Goal: Information Seeking & Learning: Learn about a topic

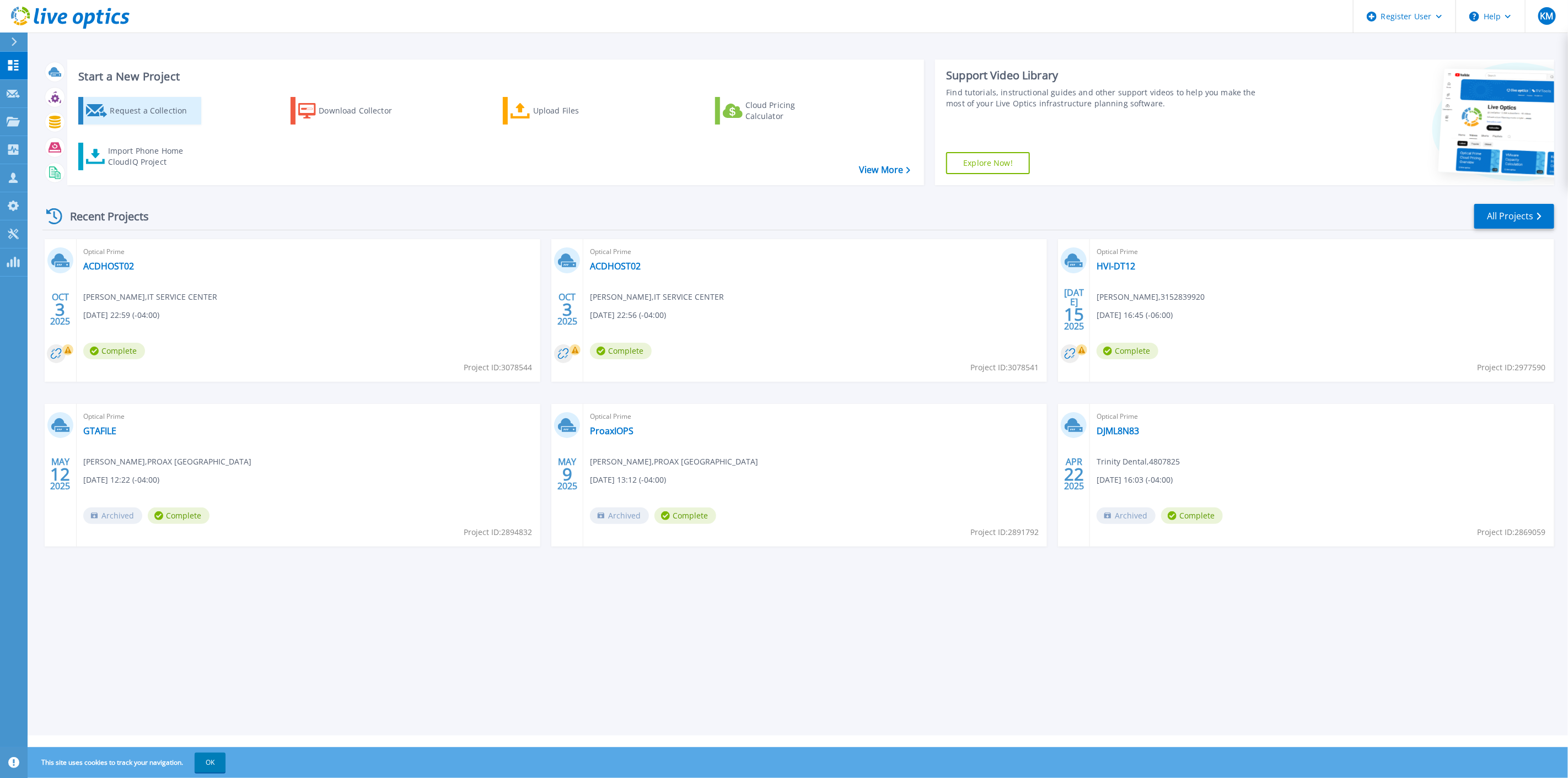
click at [172, 118] on div "Request a Collection" at bounding box center [153, 111] width 88 height 22
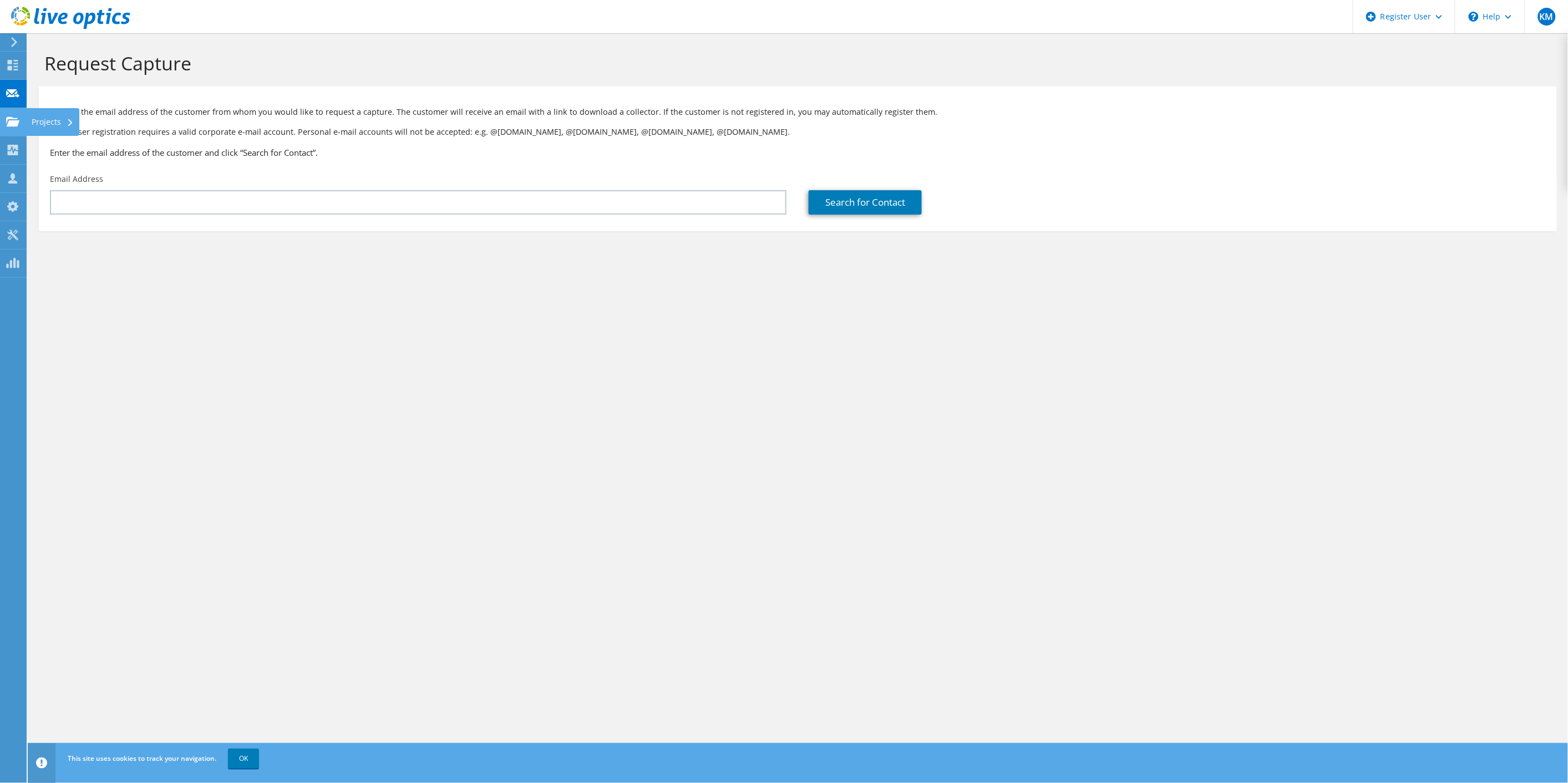
click at [8, 129] on div at bounding box center [13, 123] width 13 height 13
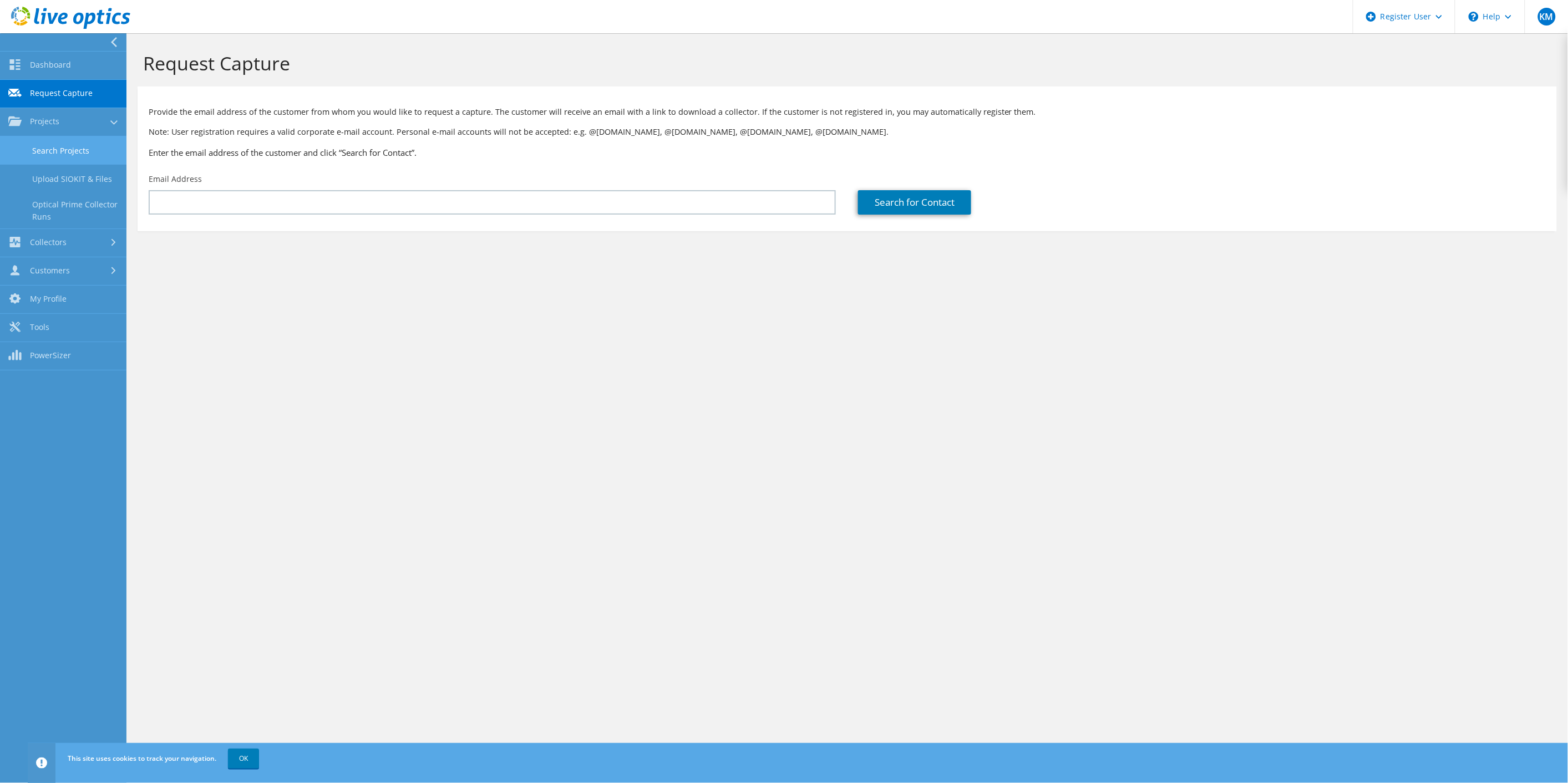
click at [47, 145] on link "Search Projects" at bounding box center [63, 150] width 127 height 29
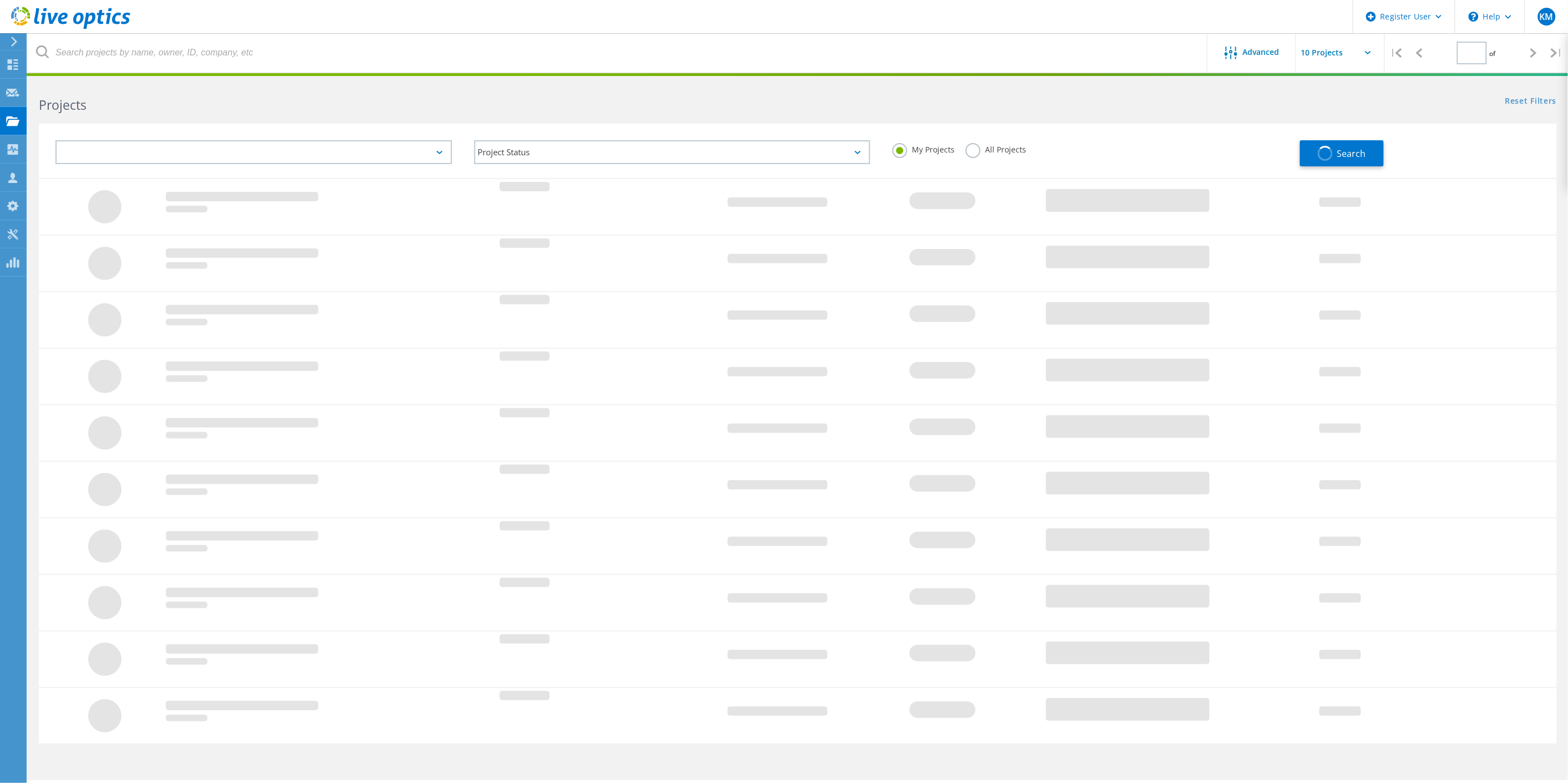
type input "1"
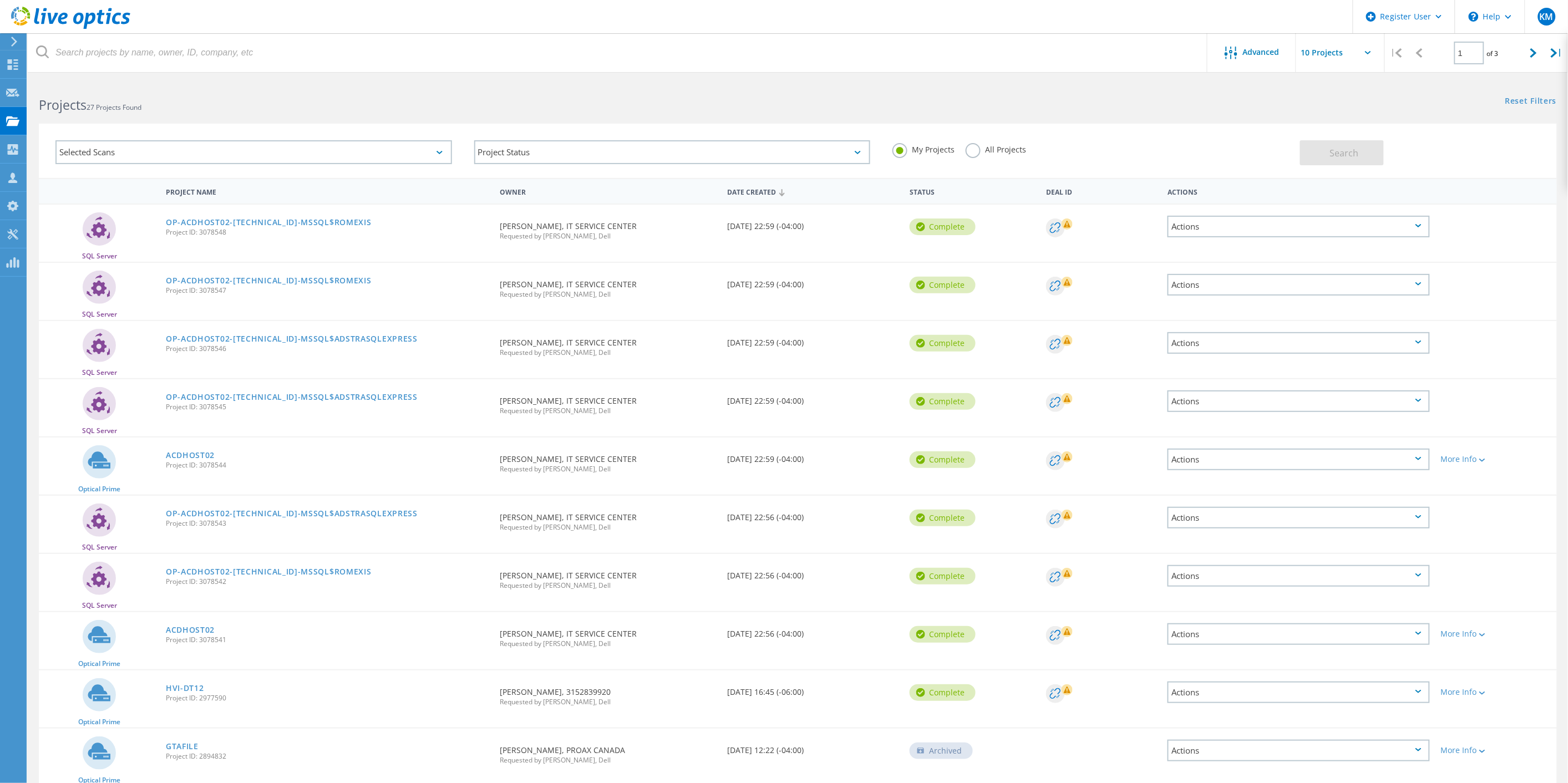
click at [972, 148] on label "All Projects" at bounding box center [995, 148] width 61 height 10
click at [0, 0] on input "All Projects" at bounding box center [0, 0] width 0 height 0
click at [372, 150] on div "Selected Scans" at bounding box center [254, 152] width 396 height 24
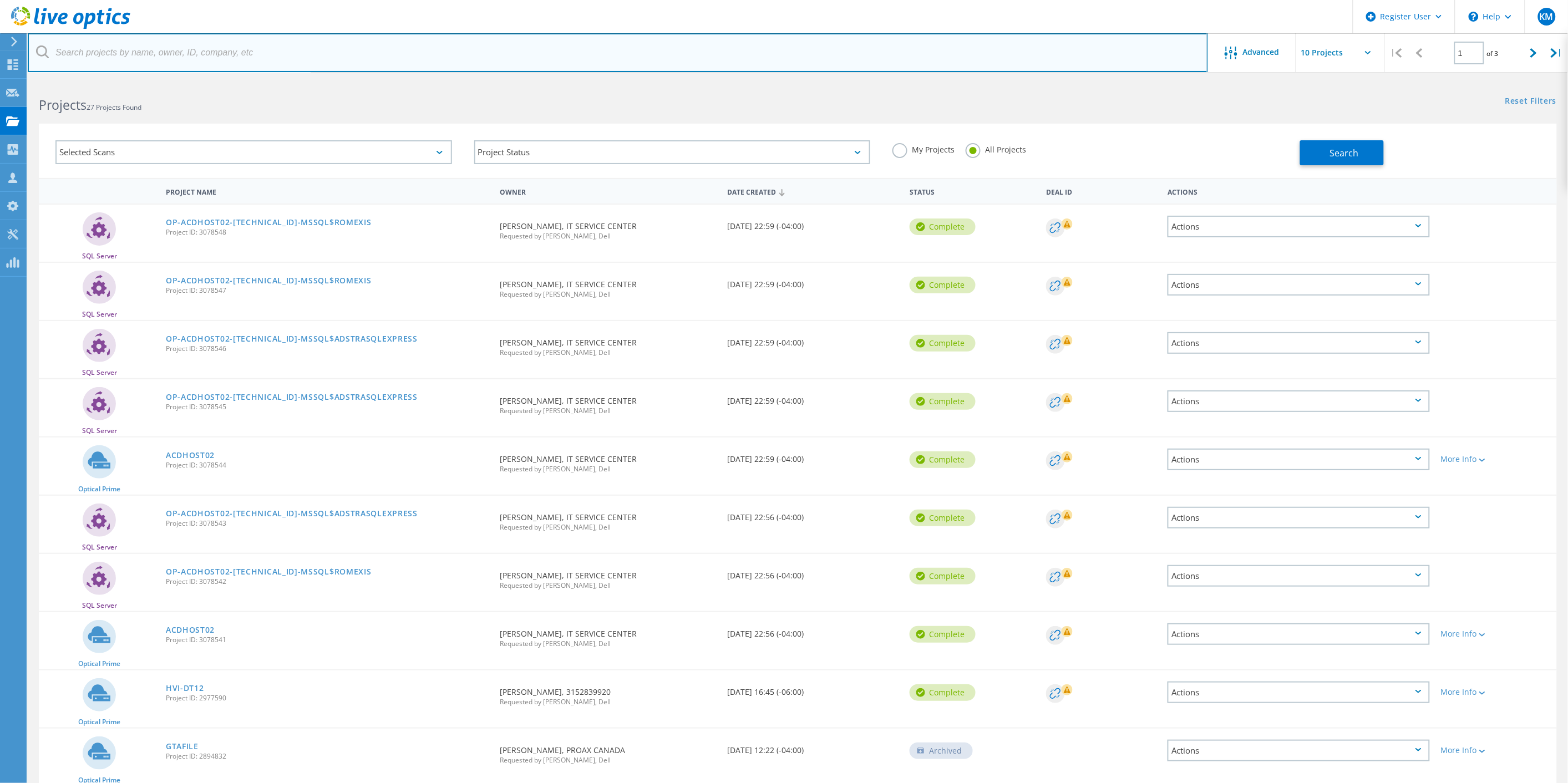
click at [540, 56] on input "text" at bounding box center [618, 53] width 1180 height 39
paste input "[PERSON_NAME][EMAIL_ADDRESS][DOMAIN_NAME]"
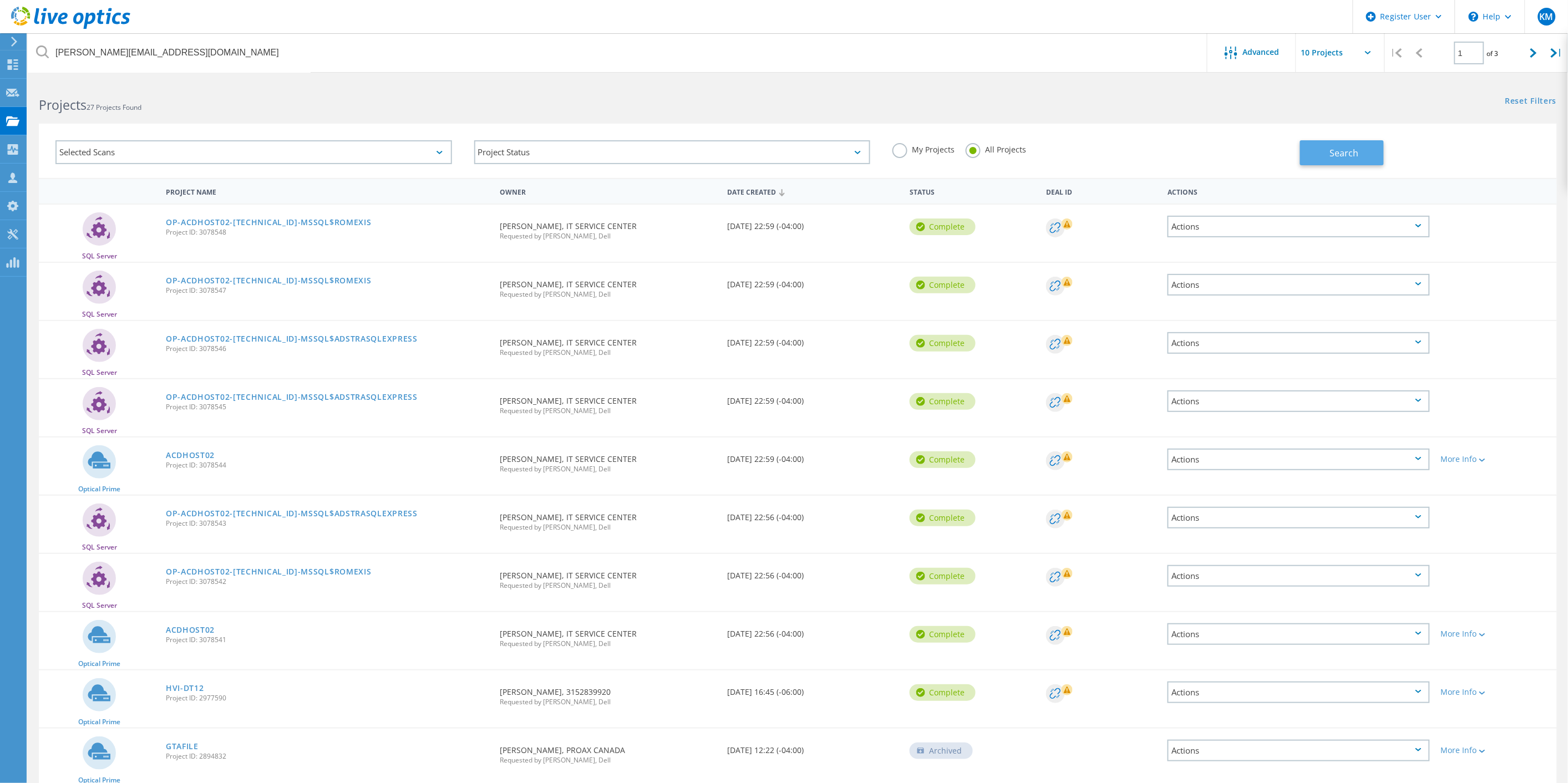
click at [1360, 146] on button "Search" at bounding box center [1342, 153] width 84 height 25
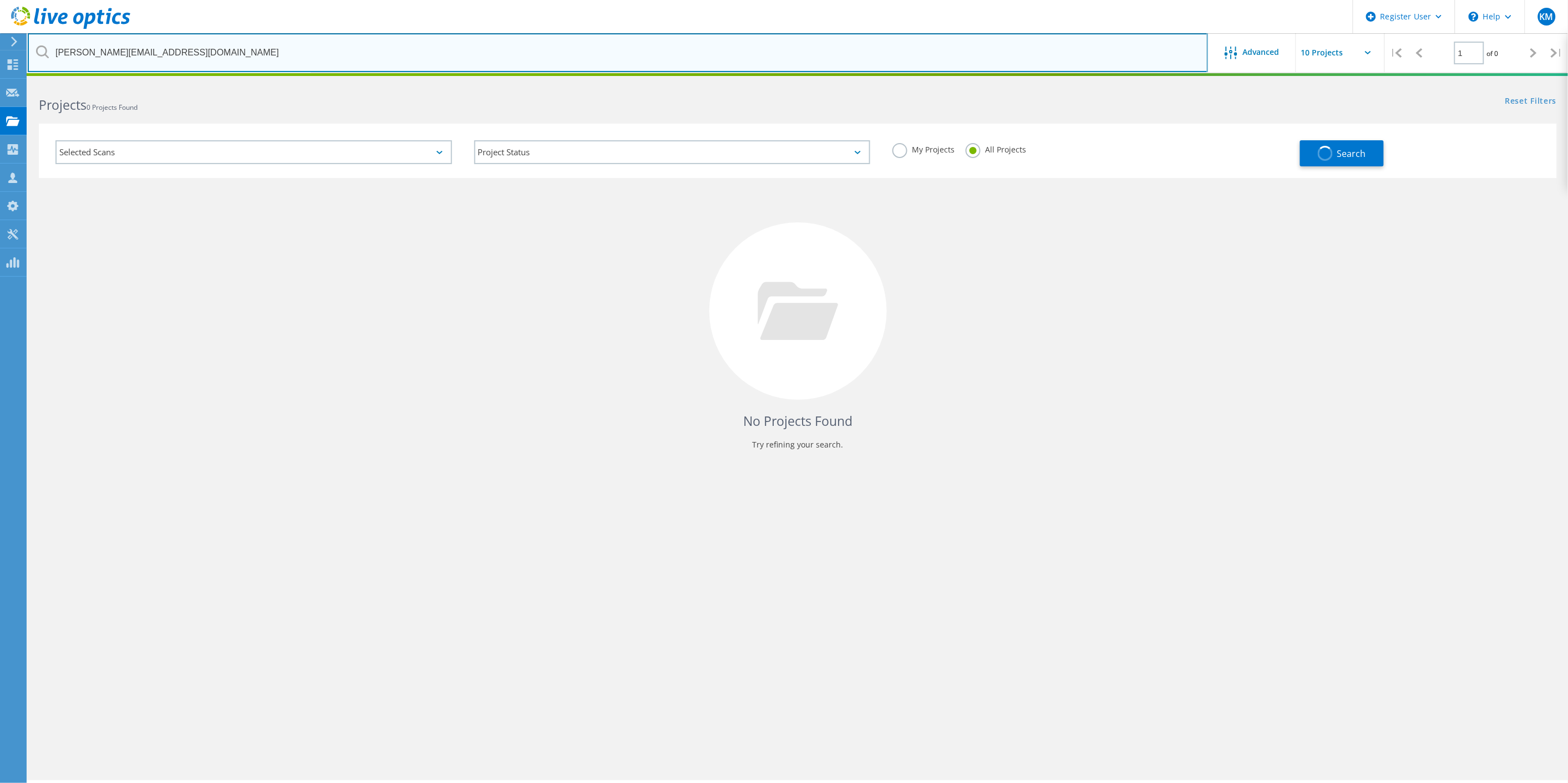
click at [175, 47] on input "[PERSON_NAME][EMAIL_ADDRESS][DOMAIN_NAME]" at bounding box center [618, 53] width 1180 height 39
drag, startPoint x: 181, startPoint y: 52, endPoint x: 35, endPoint y: 51, distance: 146.0
click at [35, 51] on input "[PERSON_NAME][EMAIL_ADDRESS][DOMAIN_NAME]" at bounding box center [618, 53] width 1180 height 39
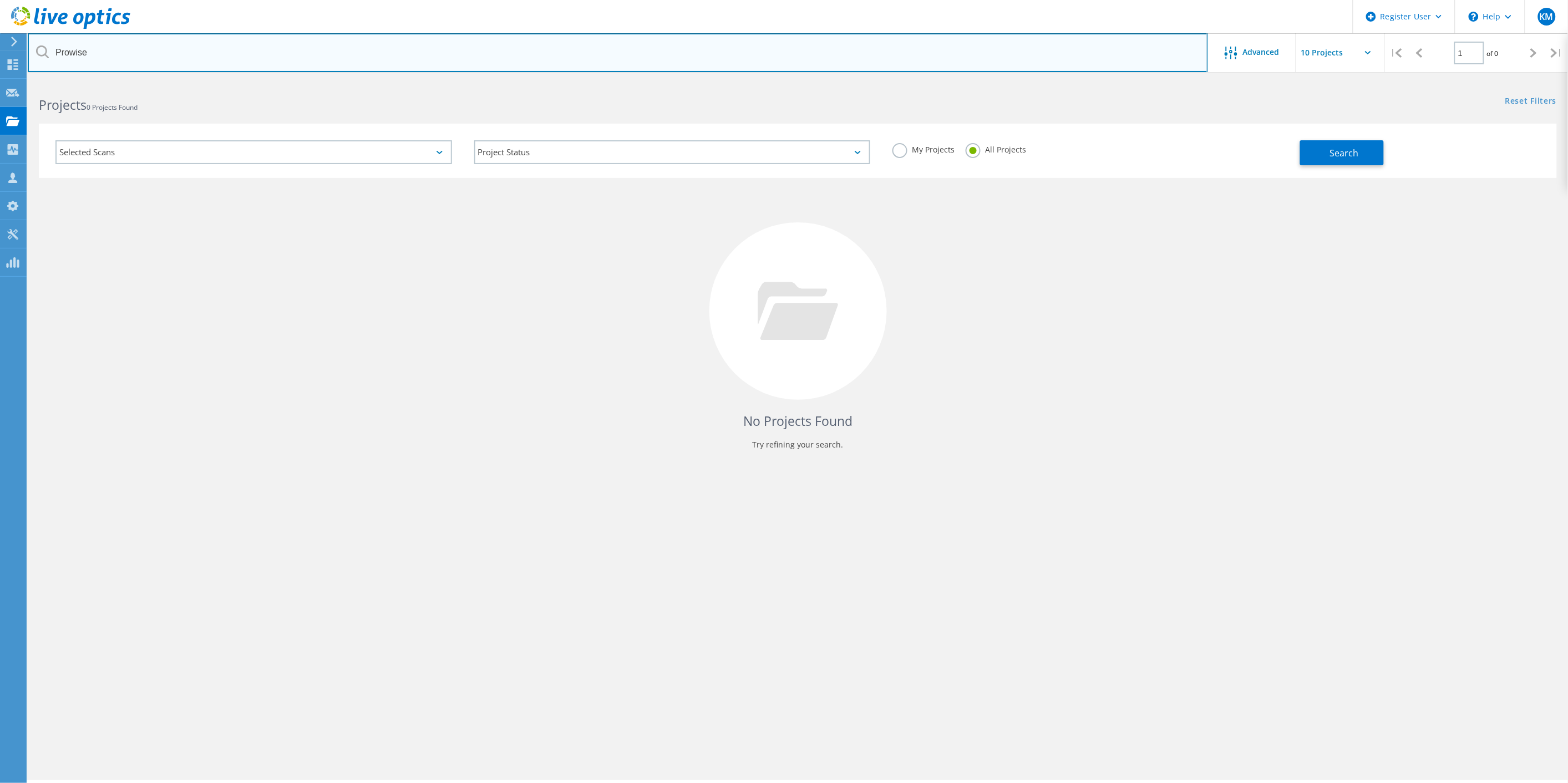
type input "Prowise"
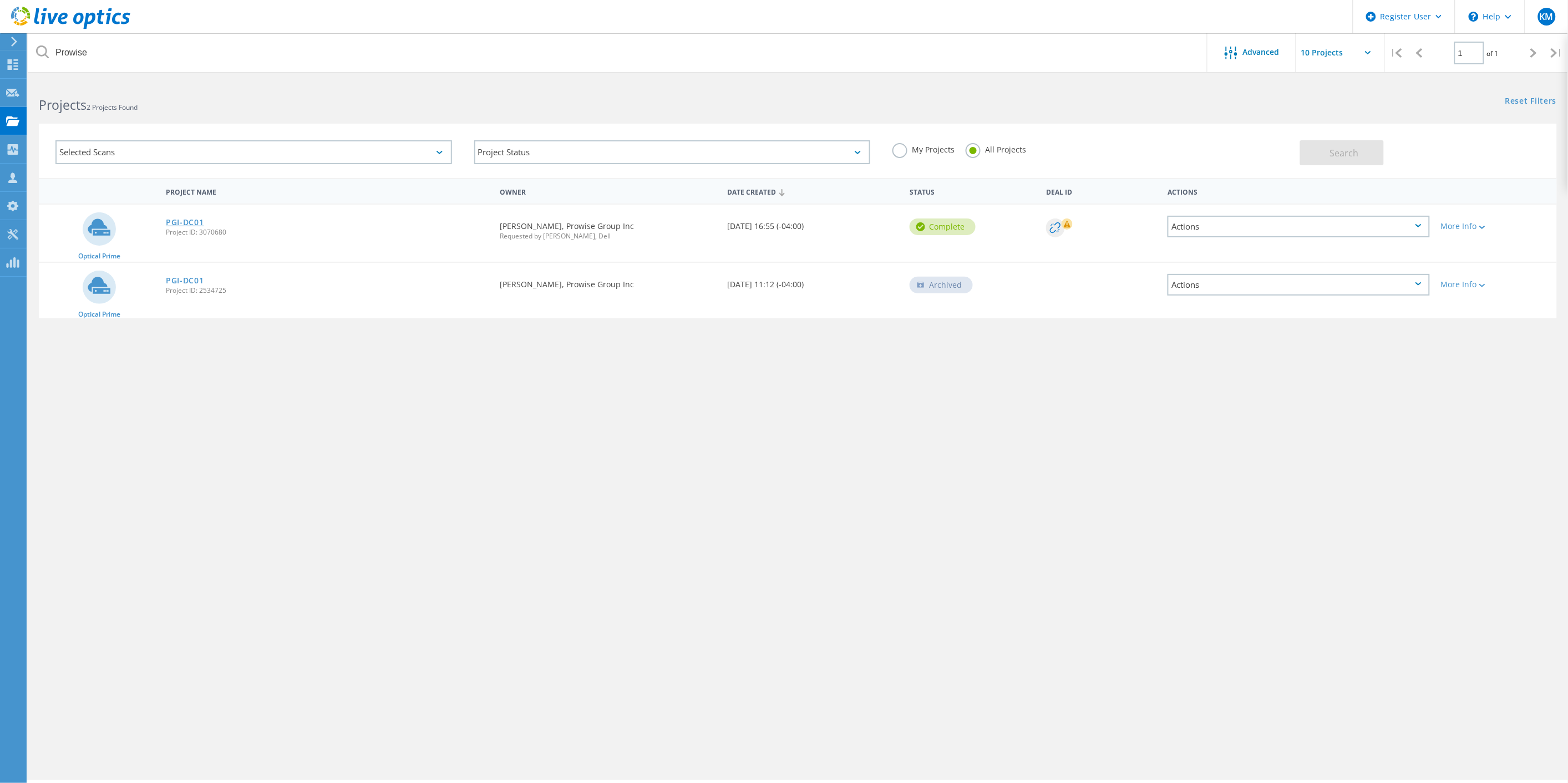
click at [173, 219] on link "PGI-DC01" at bounding box center [185, 222] width 38 height 8
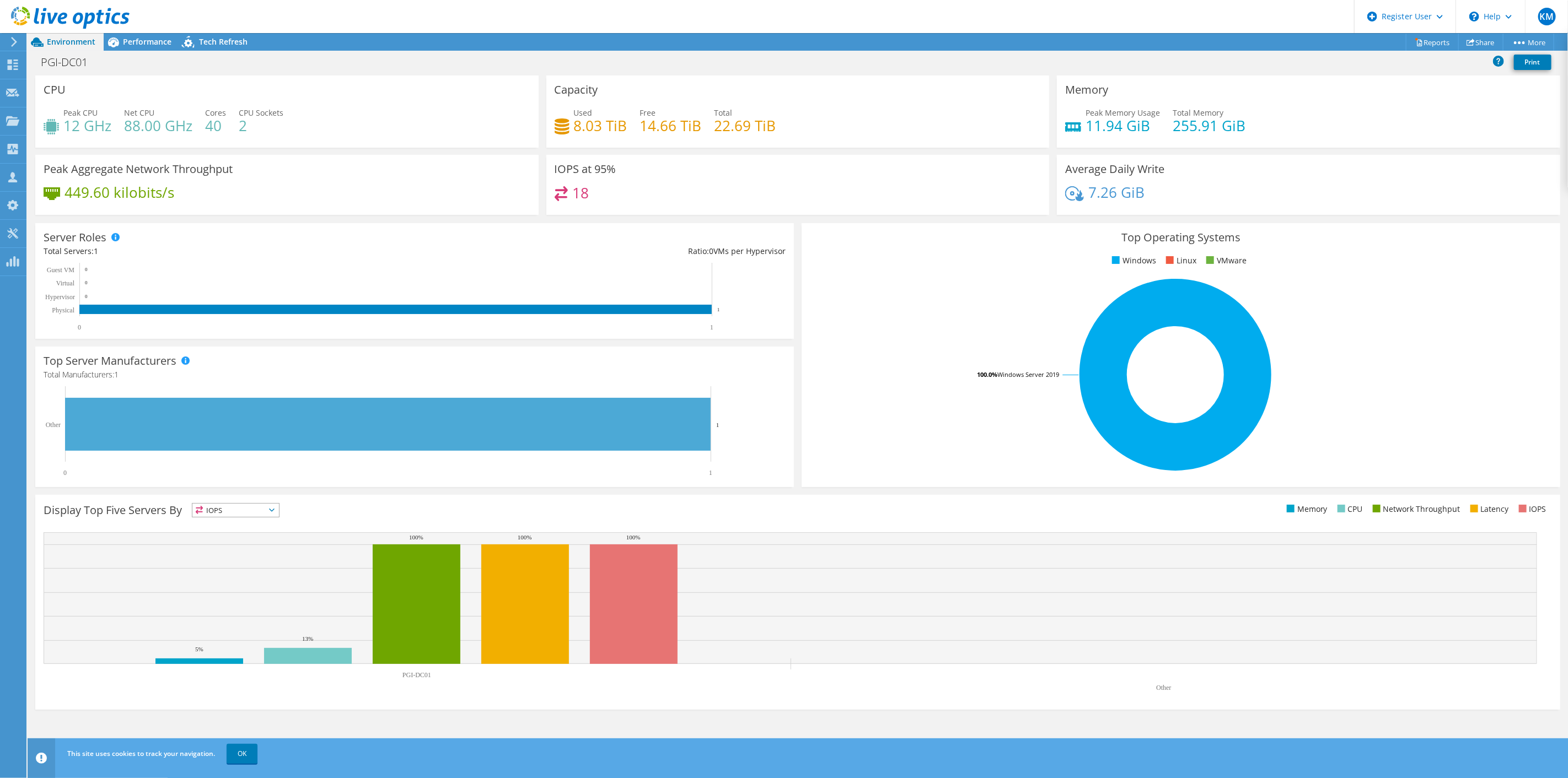
click at [139, 28] on header "KM Dell User [PERSON_NAME] Muddap [PERSON_NAME][EMAIL_ADDRESS][DOMAIN_NAME] Del…" at bounding box center [784, 17] width 1568 height 33
click at [142, 39] on span "Performance" at bounding box center [147, 42] width 48 height 10
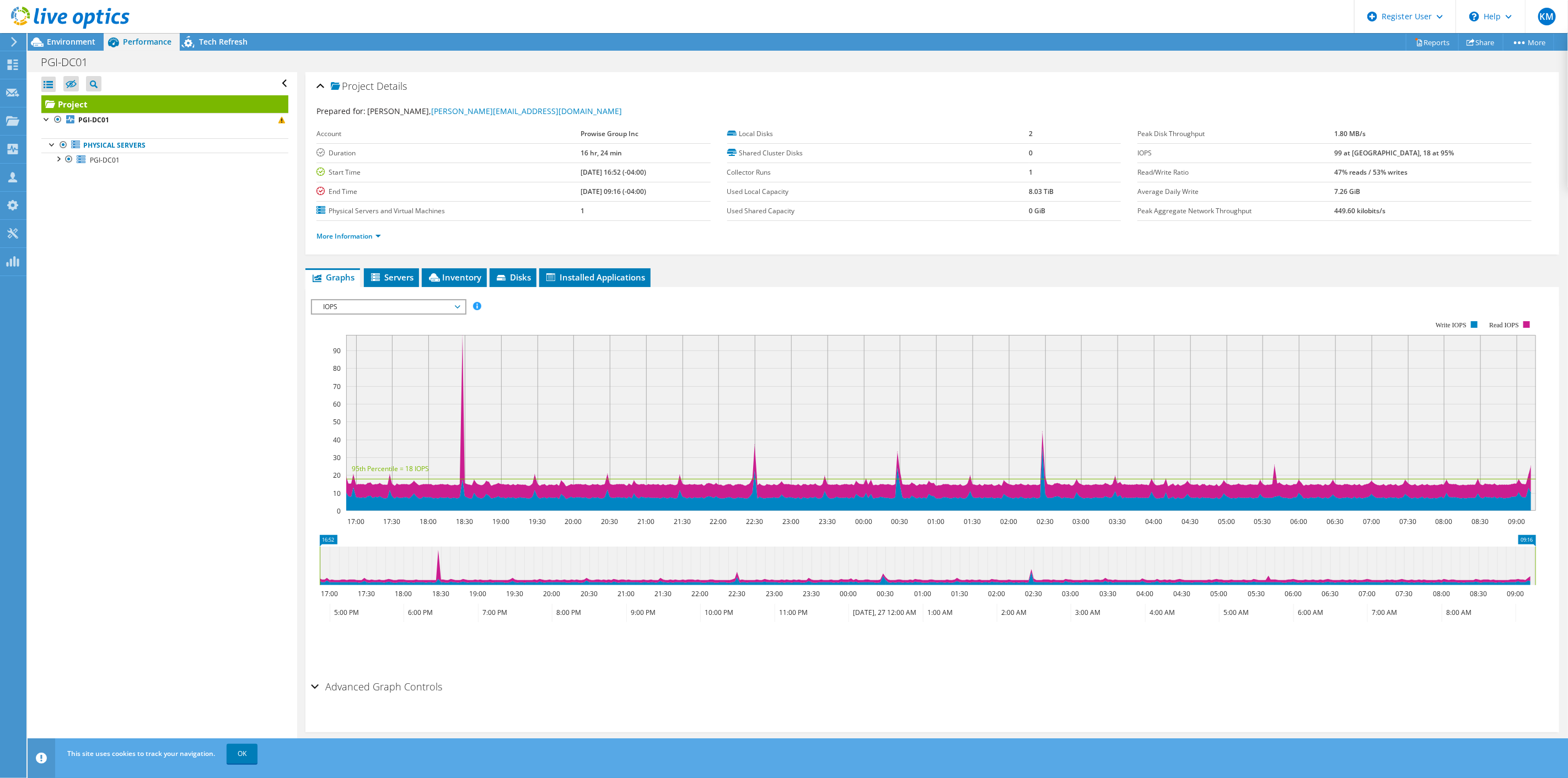
click at [410, 303] on span "IOPS" at bounding box center [388, 307] width 142 height 13
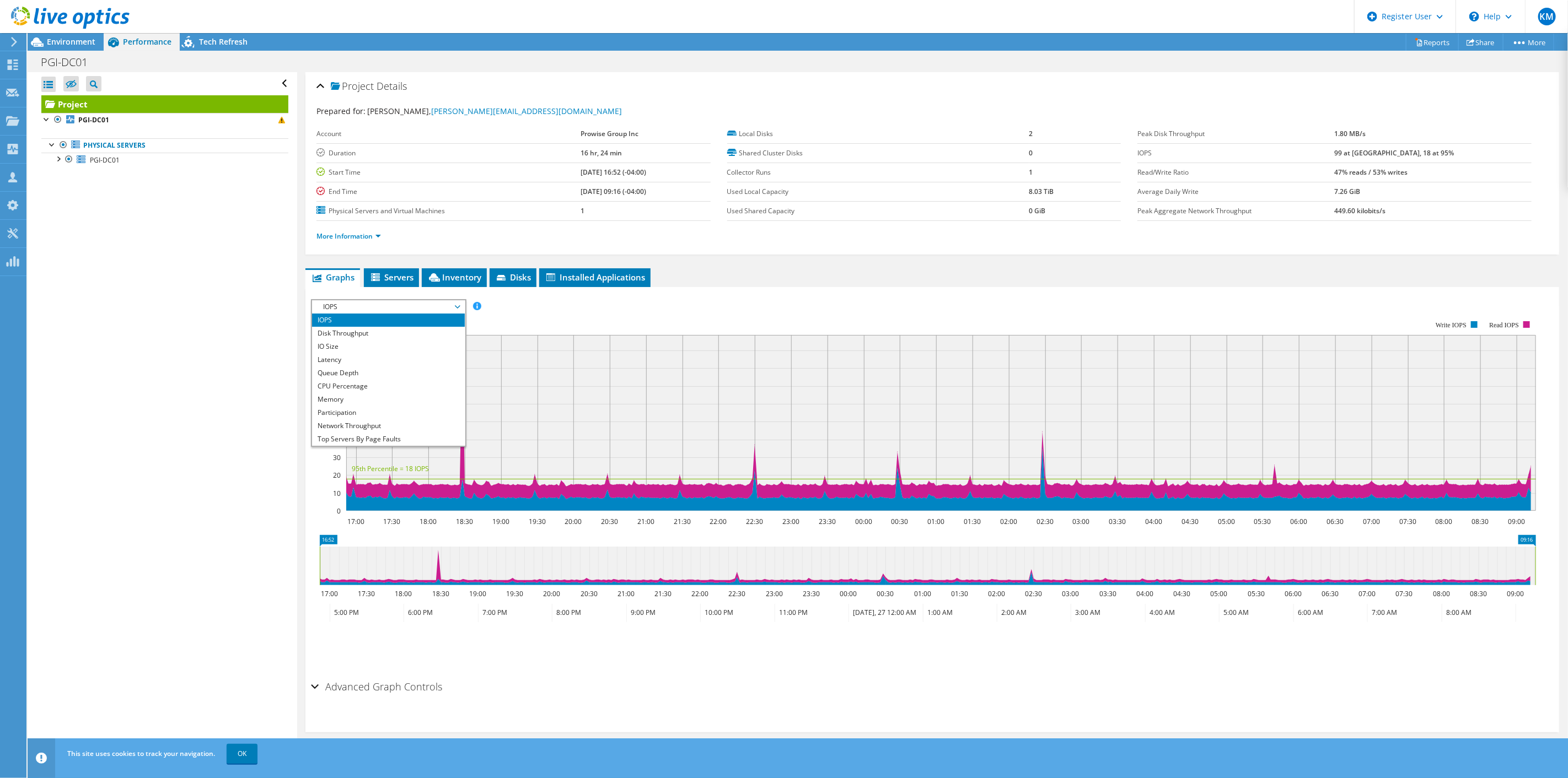
click at [548, 300] on div "IOPS Disk Throughput IO Size Latency Queue Depth CPU Percentage Memory Page Fau…" at bounding box center [932, 306] width 1243 height 15
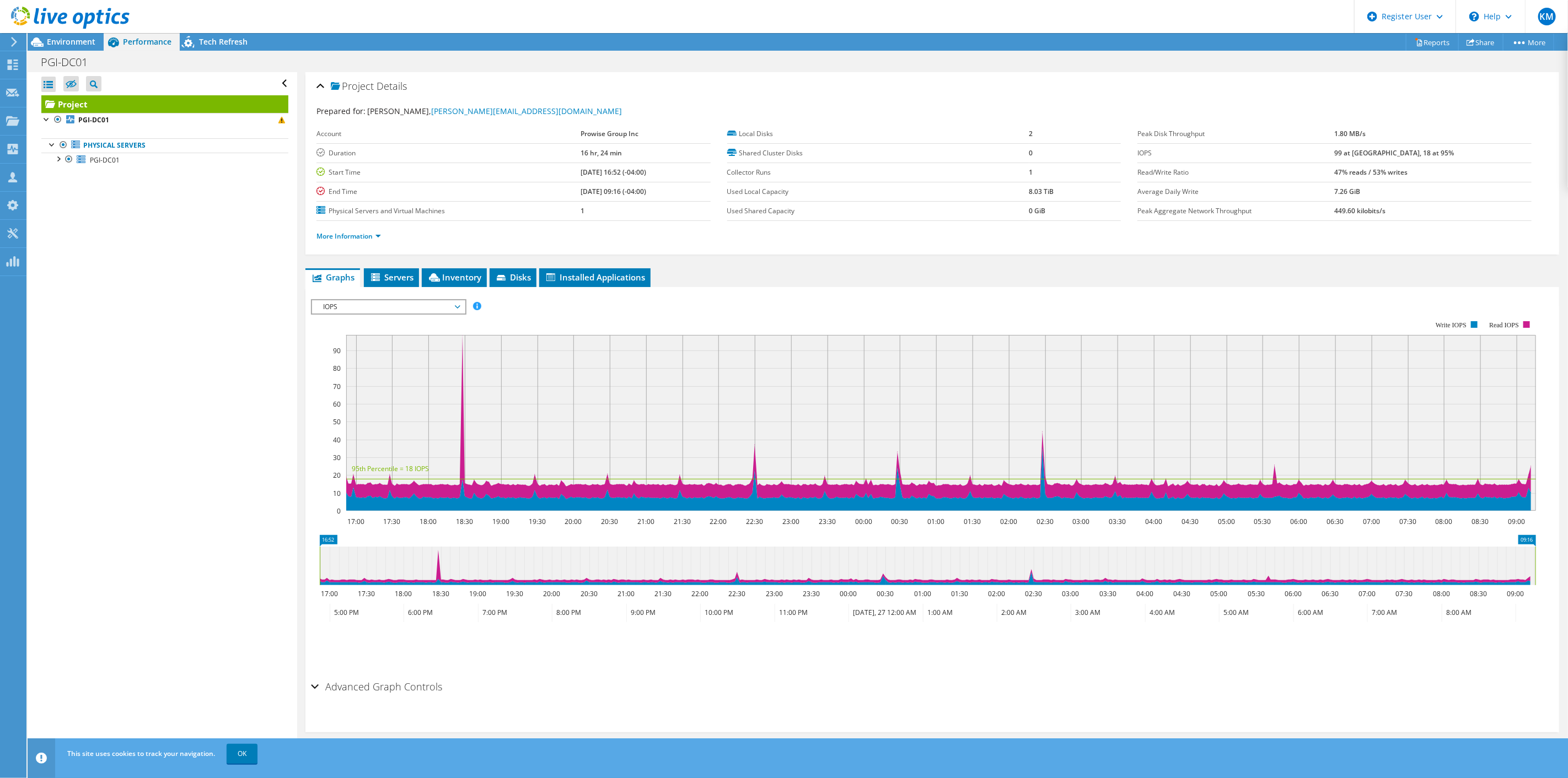
drag, startPoint x: 367, startPoint y: 312, endPoint x: 367, endPoint y: 300, distance: 12.0
click at [367, 312] on rect at bounding box center [923, 416] width 1225 height 221
click at [367, 300] on span "IOPS" at bounding box center [388, 307] width 142 height 13
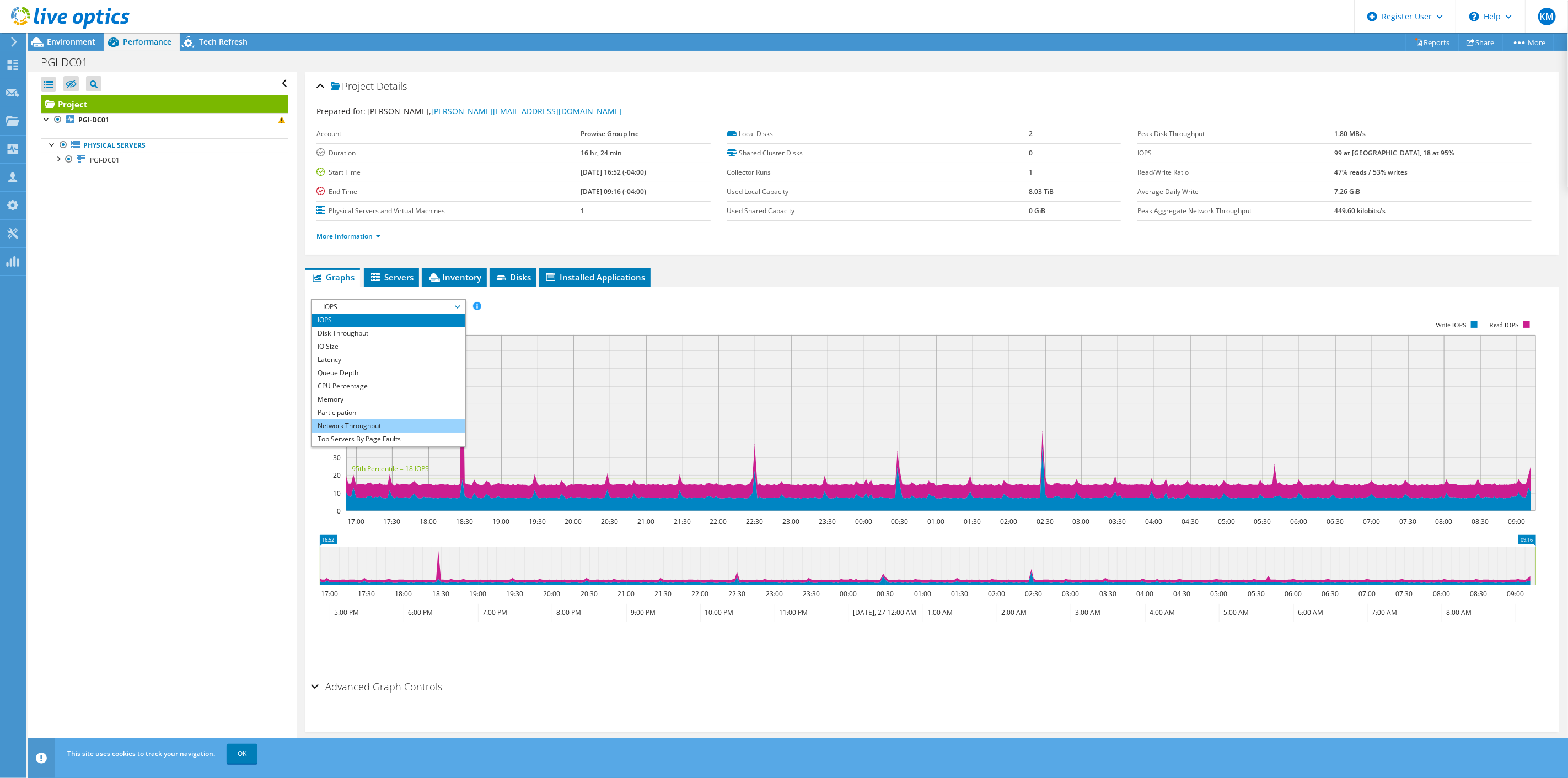
scroll to position [39, 0]
click at [392, 434] on li "All" at bounding box center [388, 439] width 153 height 13
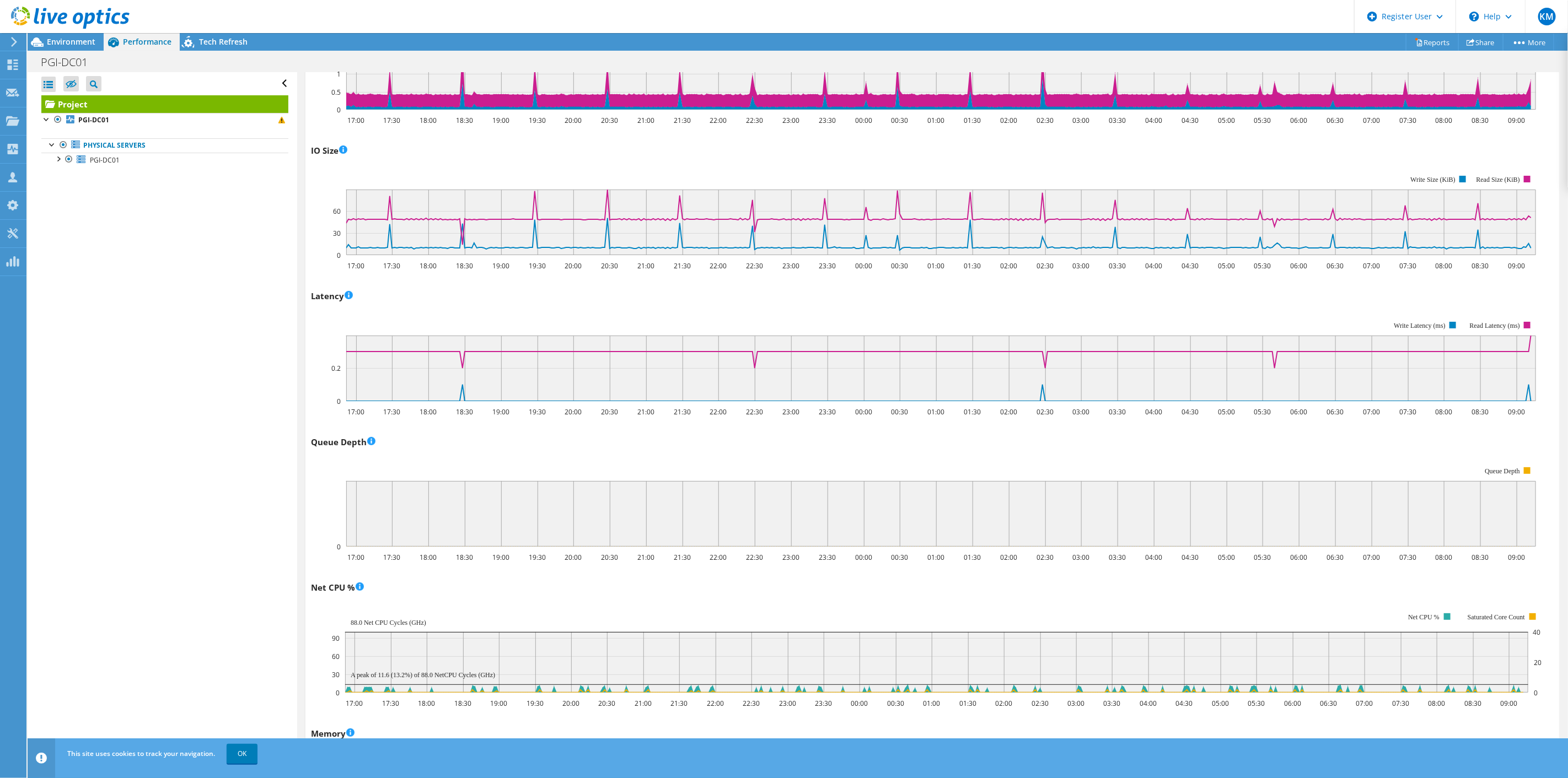
scroll to position [489, 0]
